Goal: Register for event/course

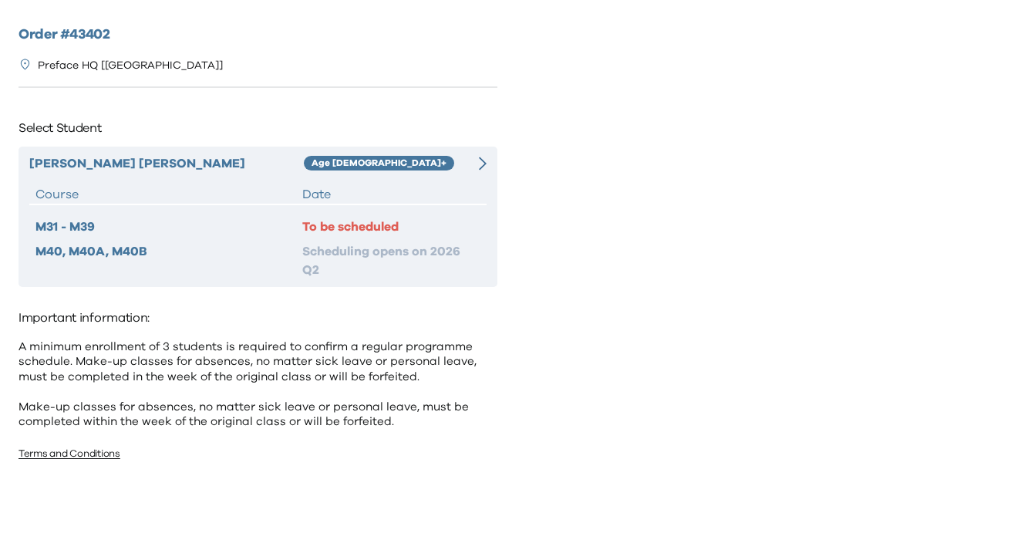
click at [461, 170] on div "Age [DEMOGRAPHIC_DATA]+" at bounding box center [384, 163] width 160 height 19
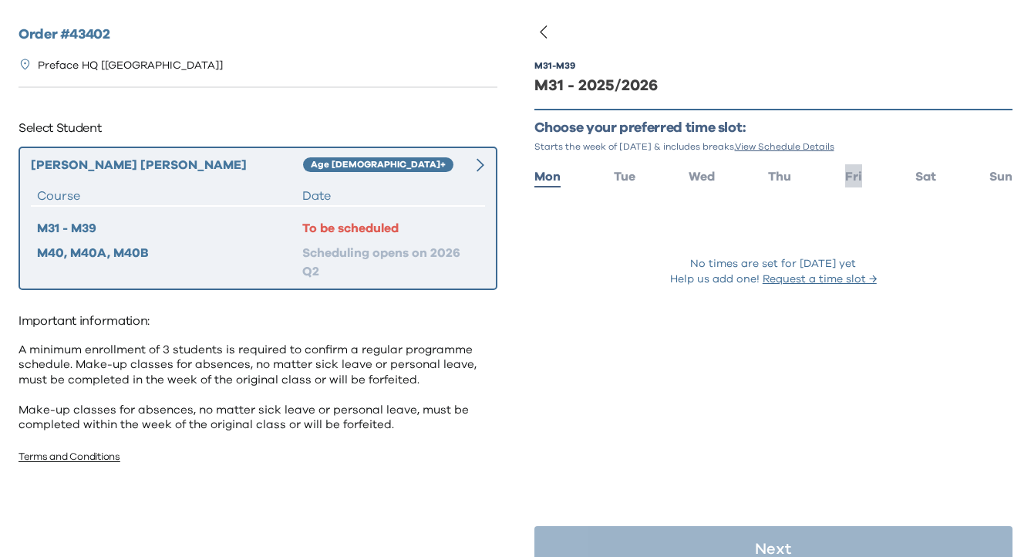
click at [859, 177] on span "Fri" at bounding box center [853, 176] width 17 height 12
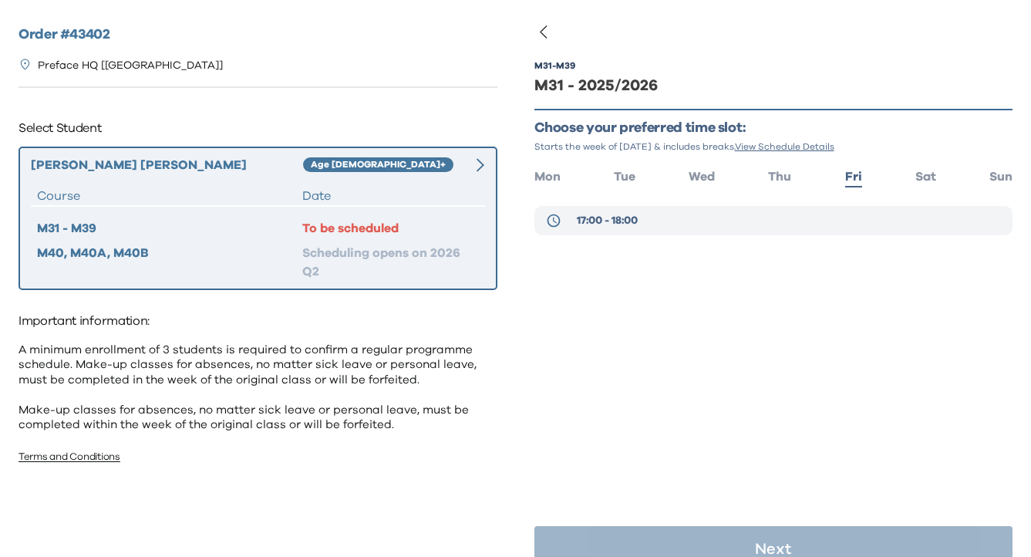
click at [821, 211] on button "17:00 - 18:00" at bounding box center [774, 220] width 479 height 29
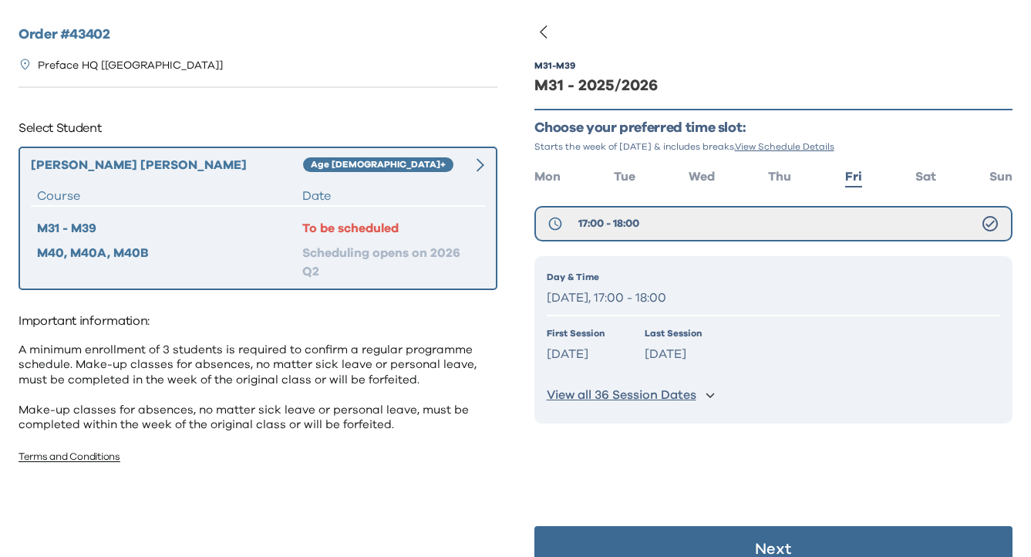
scroll to position [27, 0]
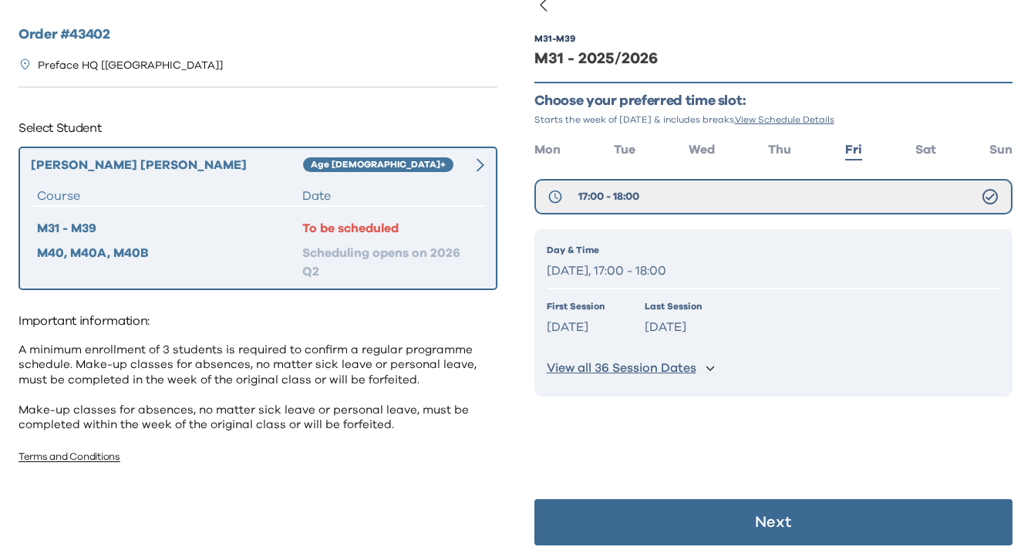
click at [748, 521] on button "Next" at bounding box center [774, 522] width 479 height 46
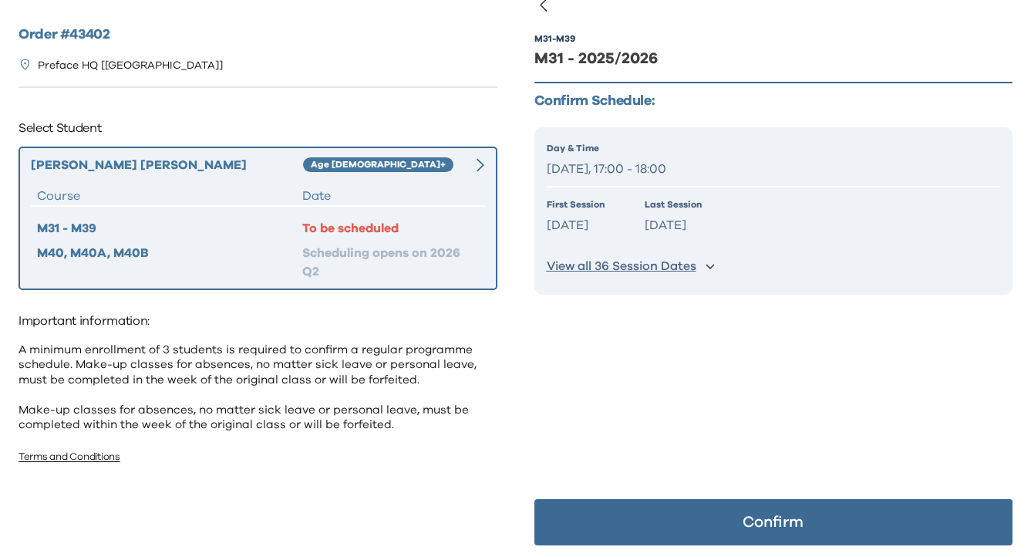
click at [747, 518] on p "Confirm" at bounding box center [773, 521] width 61 height 15
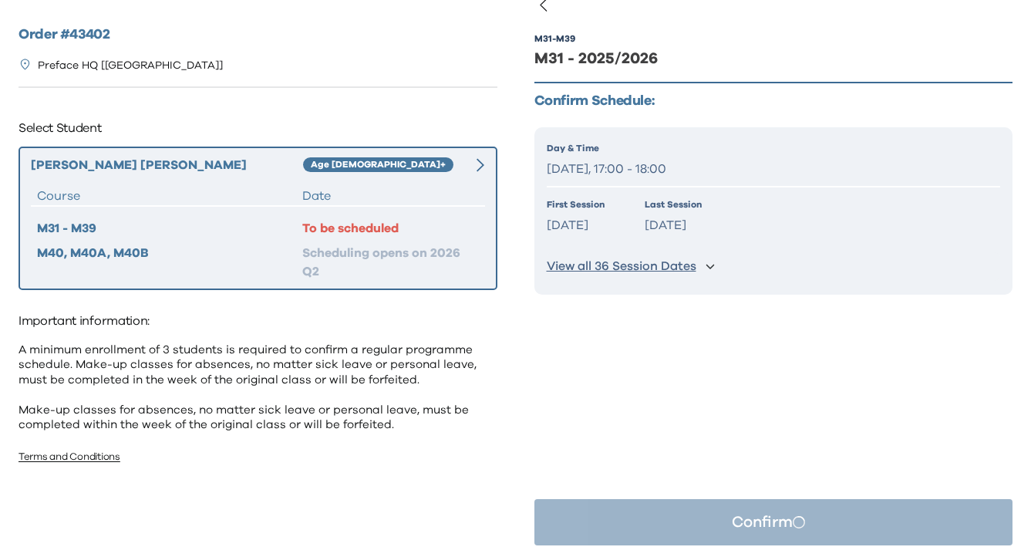
scroll to position [0, 0]
